Goal: Information Seeking & Learning: Understand process/instructions

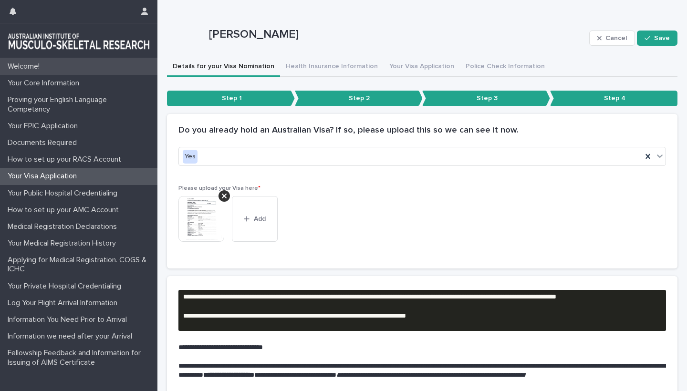
click at [38, 67] on p "Welcome!" at bounding box center [25, 66] width 43 height 9
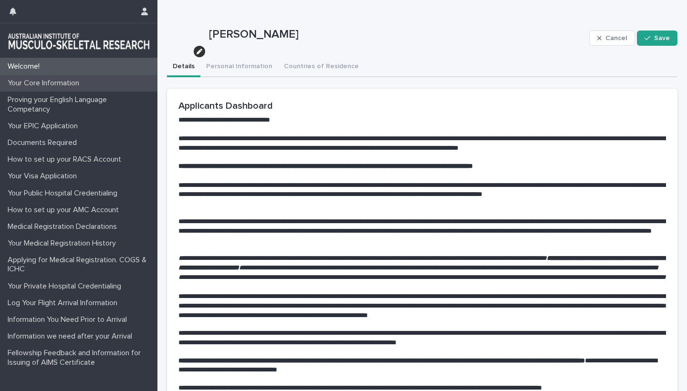
click at [48, 82] on p "Your Core Information" at bounding box center [45, 83] width 83 height 9
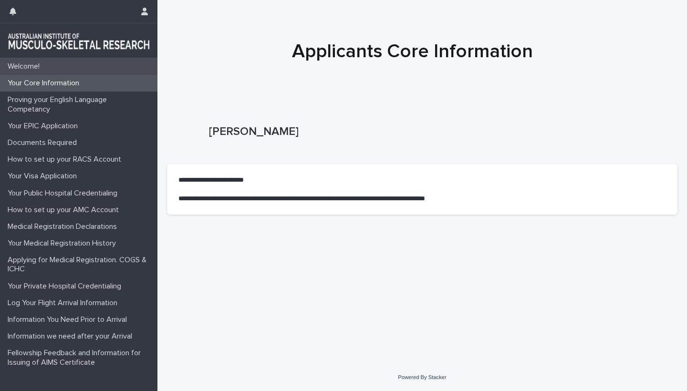
click at [25, 65] on p "Welcome!" at bounding box center [25, 66] width 43 height 9
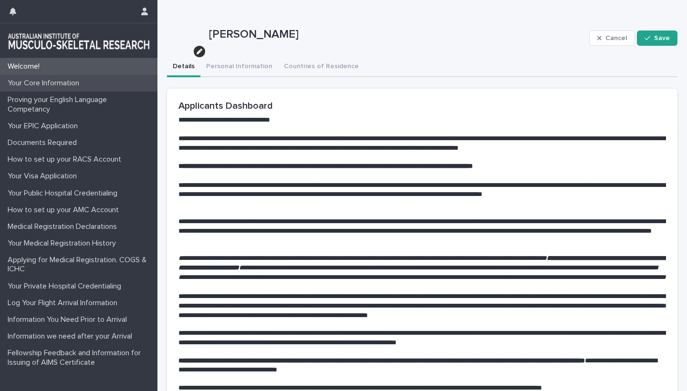
click at [44, 85] on p "Your Core Information" at bounding box center [45, 83] width 83 height 9
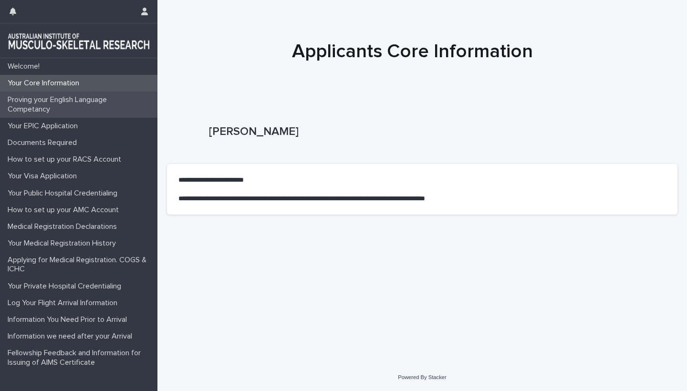
click at [51, 99] on p "Proving your English Language Competancy" at bounding box center [81, 104] width 154 height 18
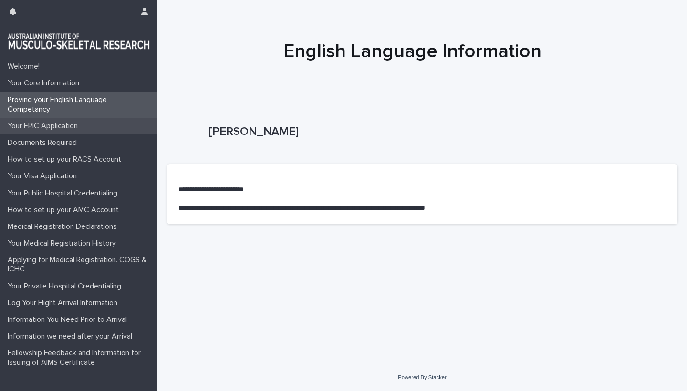
click at [49, 125] on p "Your EPIC Application" at bounding box center [45, 126] width 82 height 9
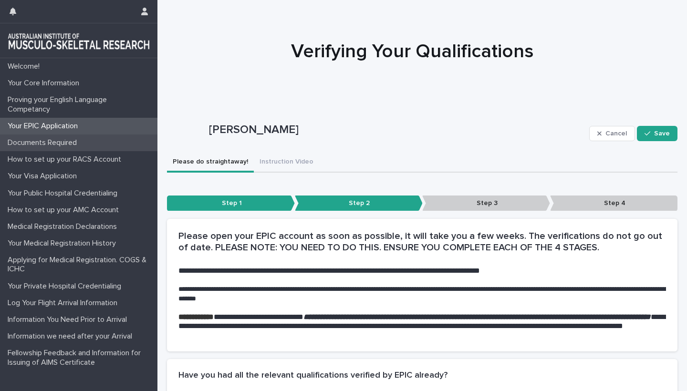
click at [53, 140] on p "Documents Required" at bounding box center [44, 142] width 81 height 9
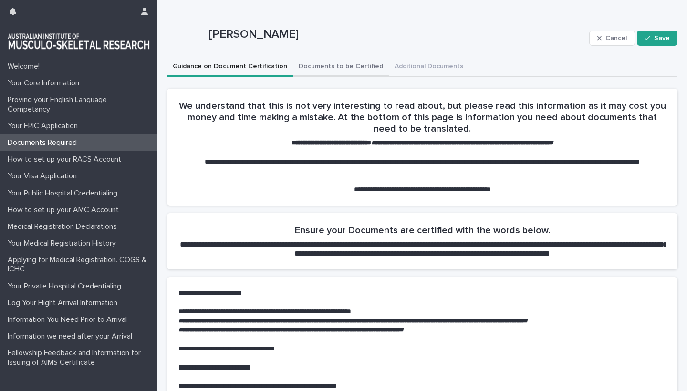
click at [324, 63] on button "Documents to be Certified" at bounding box center [341, 67] width 96 height 20
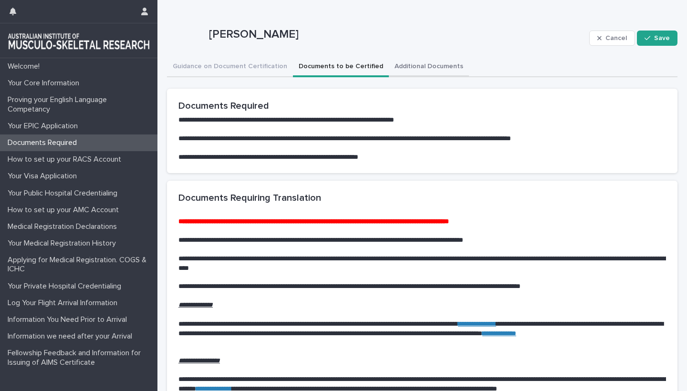
click at [422, 66] on button "Additional Documents" at bounding box center [429, 67] width 80 height 20
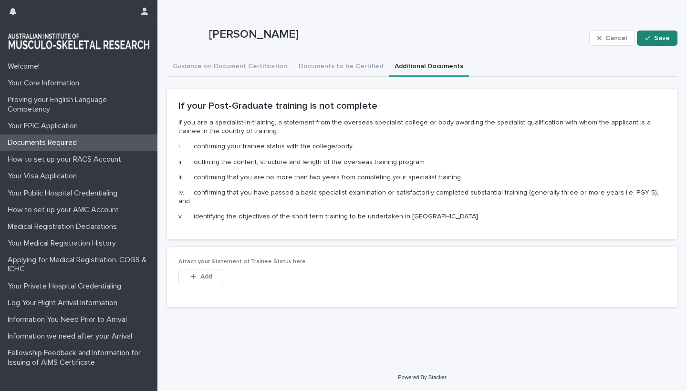
click at [657, 41] on button "Save" at bounding box center [657, 38] width 41 height 15
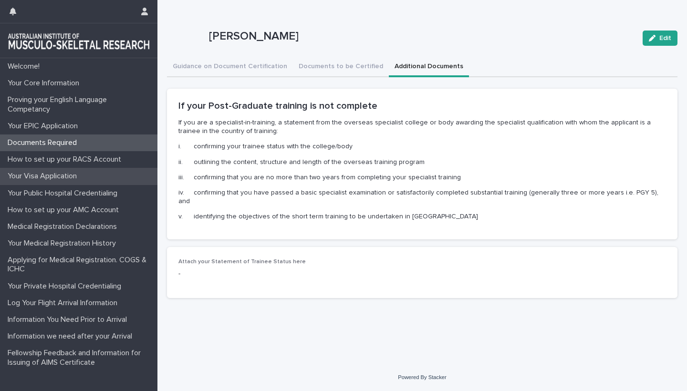
click at [55, 176] on p "Your Visa Application" at bounding box center [44, 176] width 81 height 9
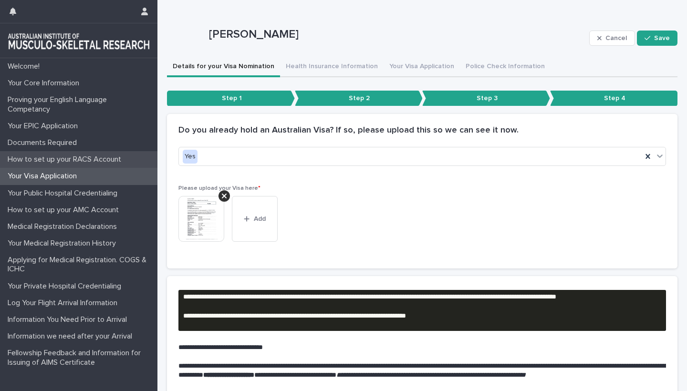
click at [74, 157] on p "How to set up your RACS Account" at bounding box center [66, 159] width 125 height 9
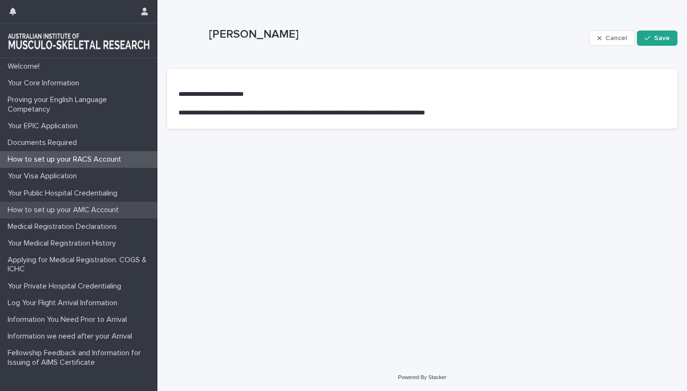
click at [74, 213] on p "How to set up your AMC Account" at bounding box center [65, 210] width 123 height 9
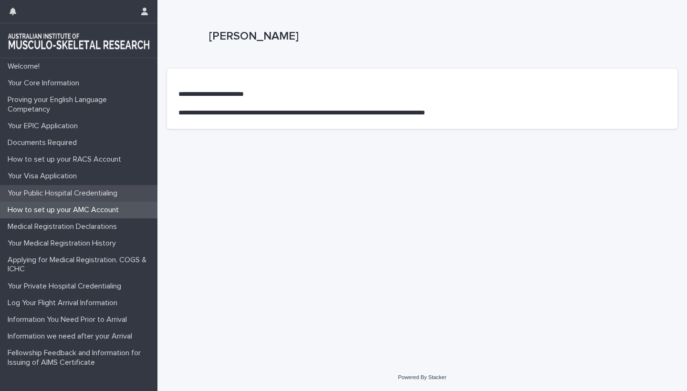
click at [58, 193] on p "Your Public Hospital Credentialing" at bounding box center [64, 193] width 121 height 9
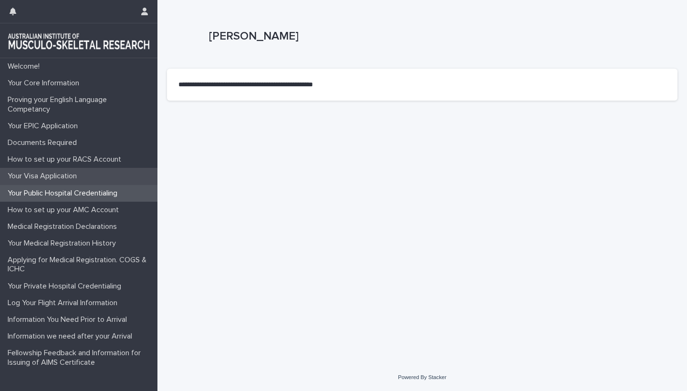
click at [49, 174] on p "Your Visa Application" at bounding box center [44, 176] width 81 height 9
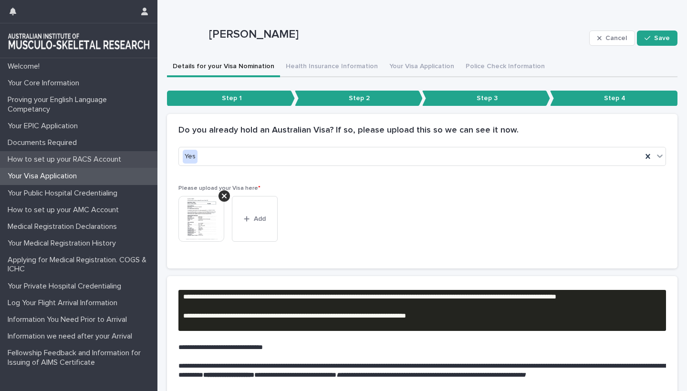
click at [60, 162] on p "How to set up your RACS Account" at bounding box center [66, 159] width 125 height 9
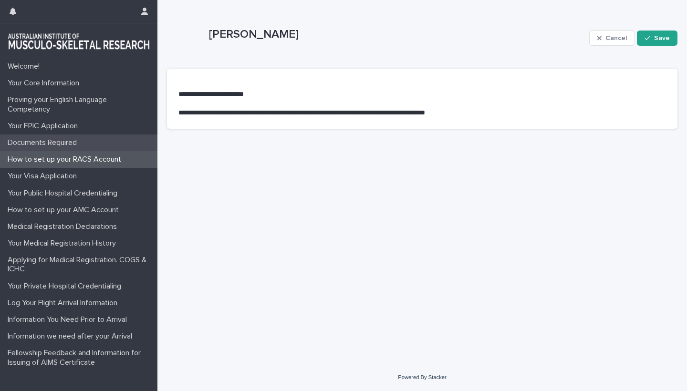
click at [55, 145] on p "Documents Required" at bounding box center [44, 142] width 81 height 9
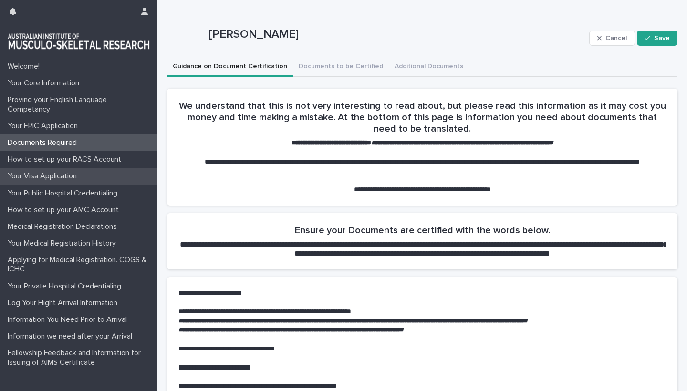
click at [55, 174] on p "Your Visa Application" at bounding box center [44, 176] width 81 height 9
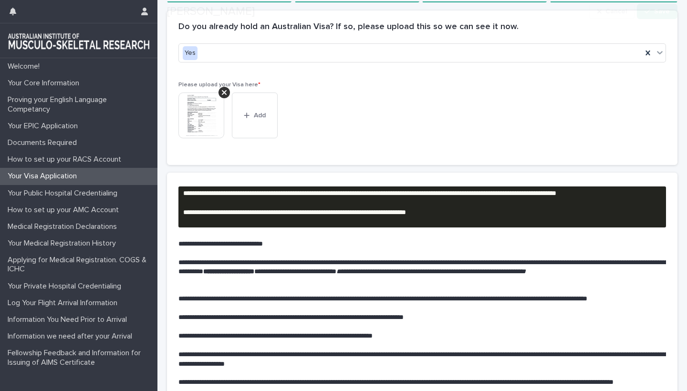
scroll to position [104, 0]
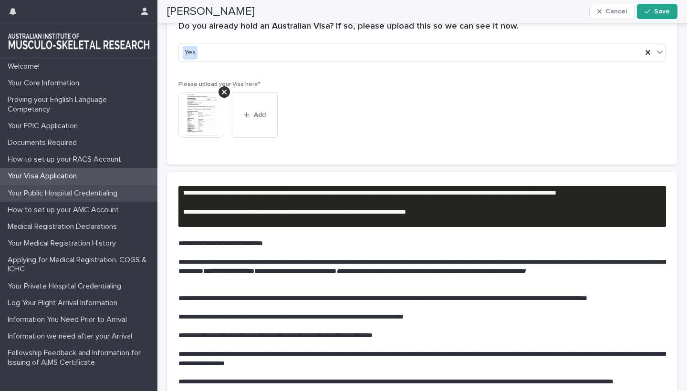
click at [84, 189] on p "Your Public Hospital Credentialing" at bounding box center [64, 193] width 121 height 9
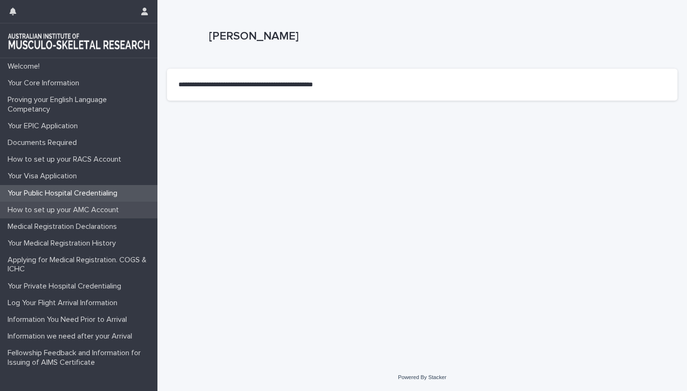
click at [70, 208] on p "How to set up your AMC Account" at bounding box center [65, 210] width 123 height 9
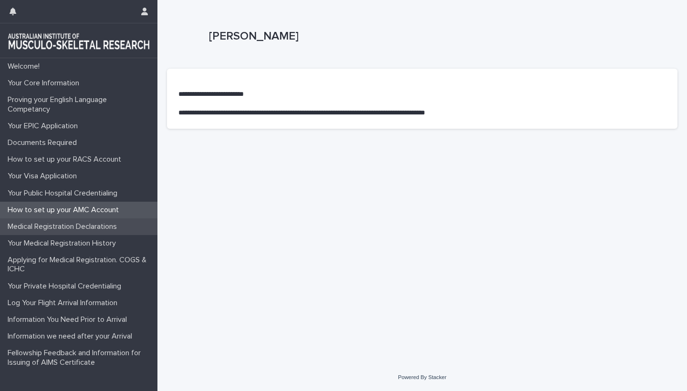
click at [67, 229] on p "Medical Registration Declarations" at bounding box center [64, 226] width 121 height 9
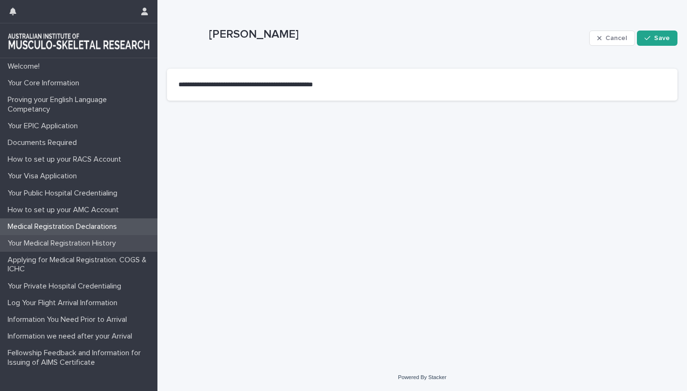
click at [64, 247] on div "Your Medical Registration History" at bounding box center [78, 243] width 157 height 17
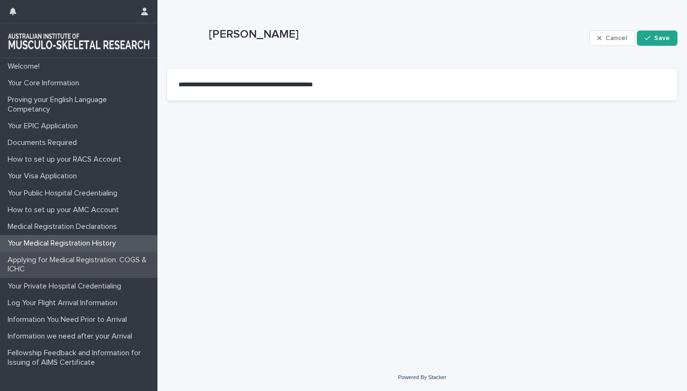
click at [66, 260] on p "Applying for Medical Registration. COGS & ICHC" at bounding box center [81, 265] width 154 height 18
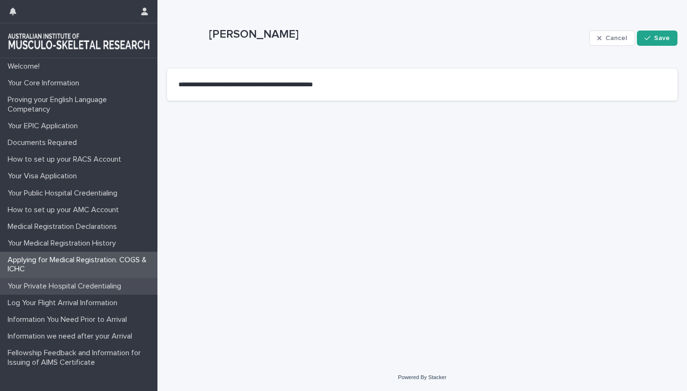
click at [70, 279] on div "Your Private Hospital Credentialing" at bounding box center [78, 286] width 157 height 17
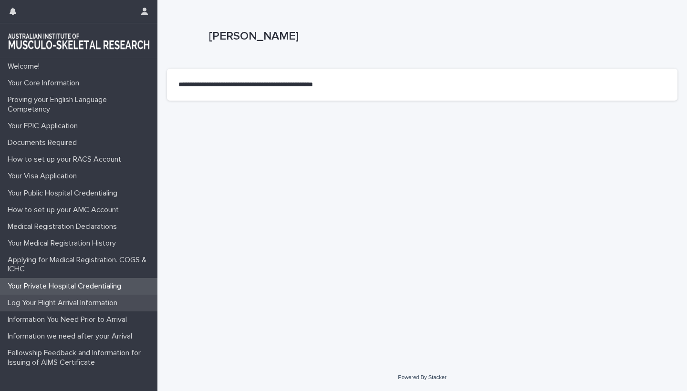
click at [71, 299] on p "Log Your Flight Arrival Information" at bounding box center [64, 303] width 121 height 9
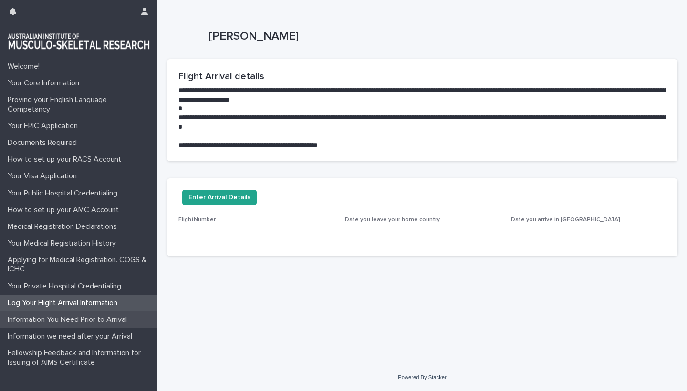
click at [68, 320] on p "Information You Need Prior to Arrival" at bounding box center [69, 319] width 131 height 9
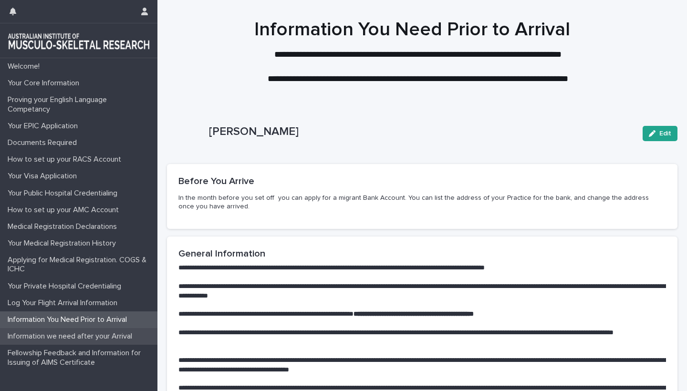
click at [68, 341] on div "Information we need after your Arrival" at bounding box center [78, 336] width 157 height 17
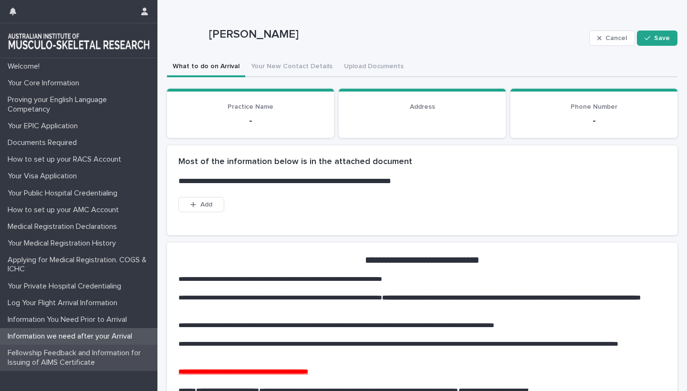
click at [78, 352] on p "Fellowship Feedback and Information for Issuing of AIMS Certificate" at bounding box center [81, 358] width 154 height 18
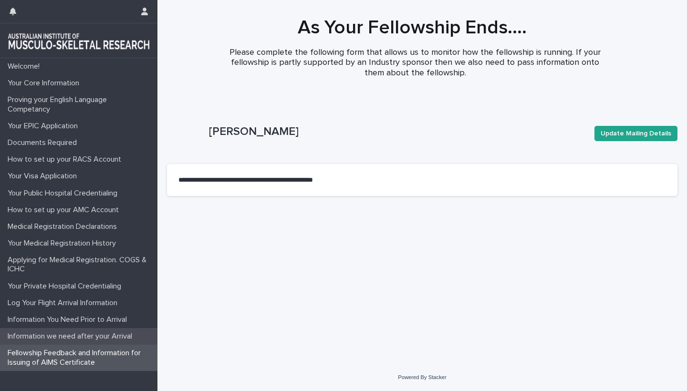
click at [81, 333] on p "Information we need after your Arrival" at bounding box center [72, 336] width 136 height 9
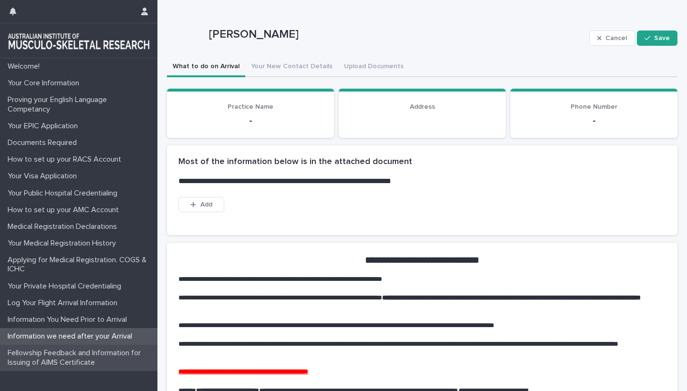
click at [74, 355] on p "Fellowship Feedback and Information for Issuing of AIMS Certificate" at bounding box center [81, 358] width 154 height 18
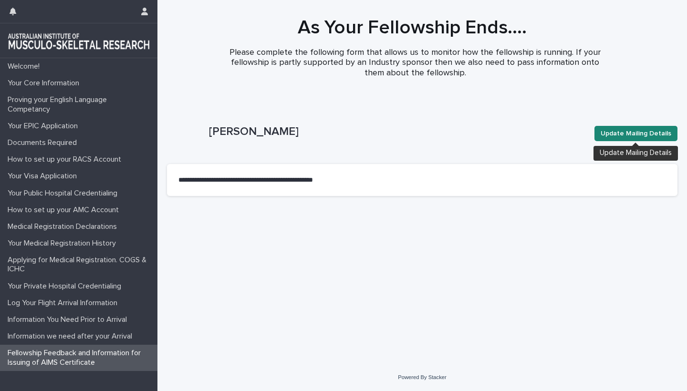
click at [621, 136] on span "Update Mailing Details" at bounding box center [635, 134] width 71 height 10
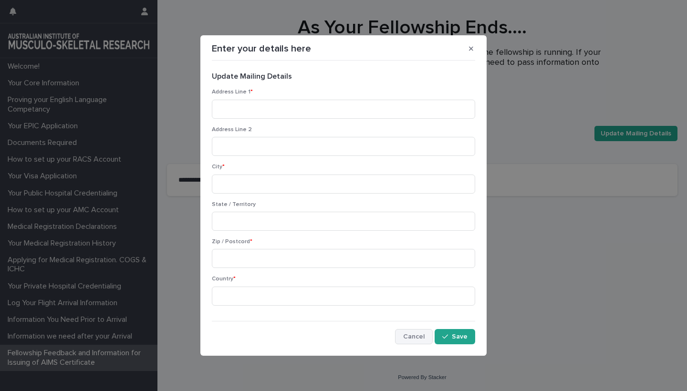
click at [421, 338] on span "Cancel" at bounding box center [413, 336] width 21 height 7
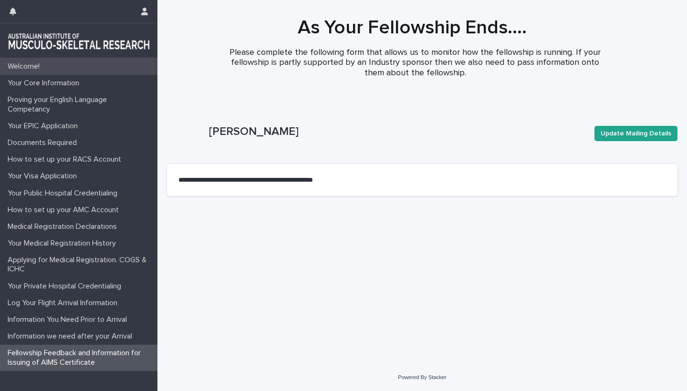
click at [31, 68] on p "Welcome!" at bounding box center [25, 66] width 43 height 9
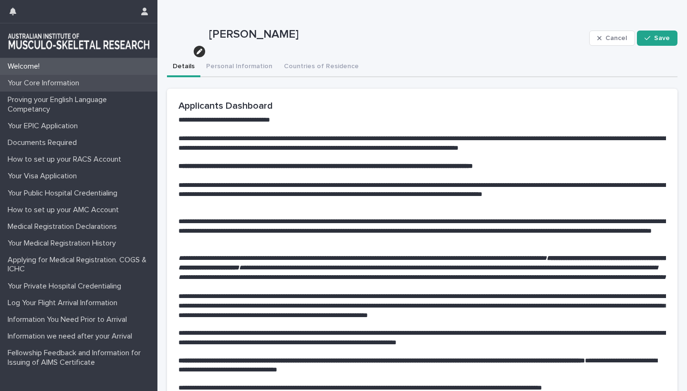
click at [35, 76] on div "Your Core Information" at bounding box center [78, 83] width 157 height 17
